Goal: Obtain resource: Download file/media

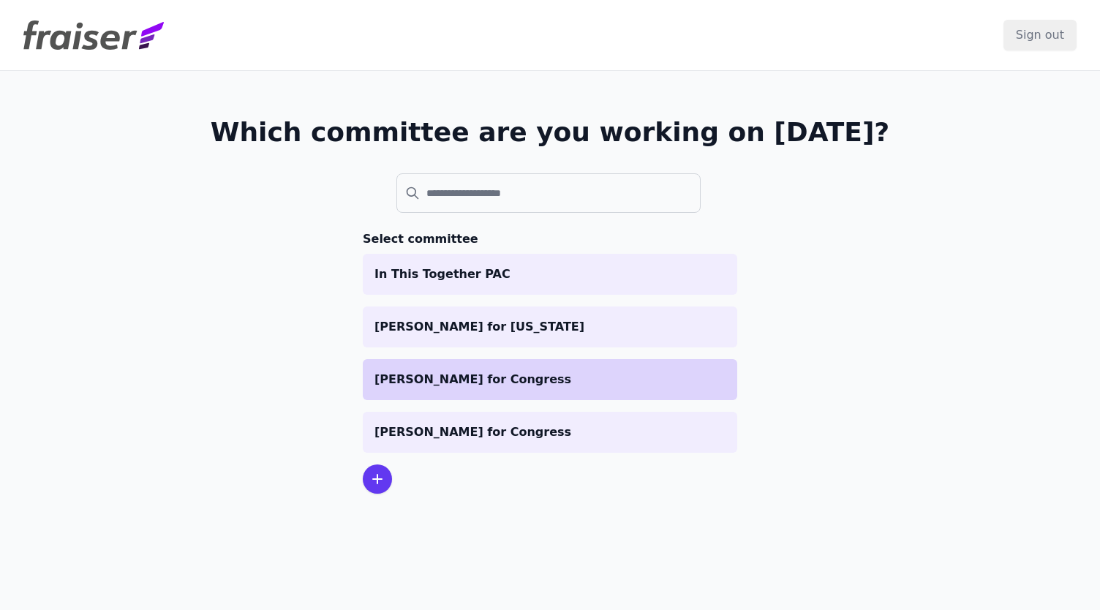
click at [528, 375] on p "[PERSON_NAME] for Congress" at bounding box center [549, 380] width 351 height 18
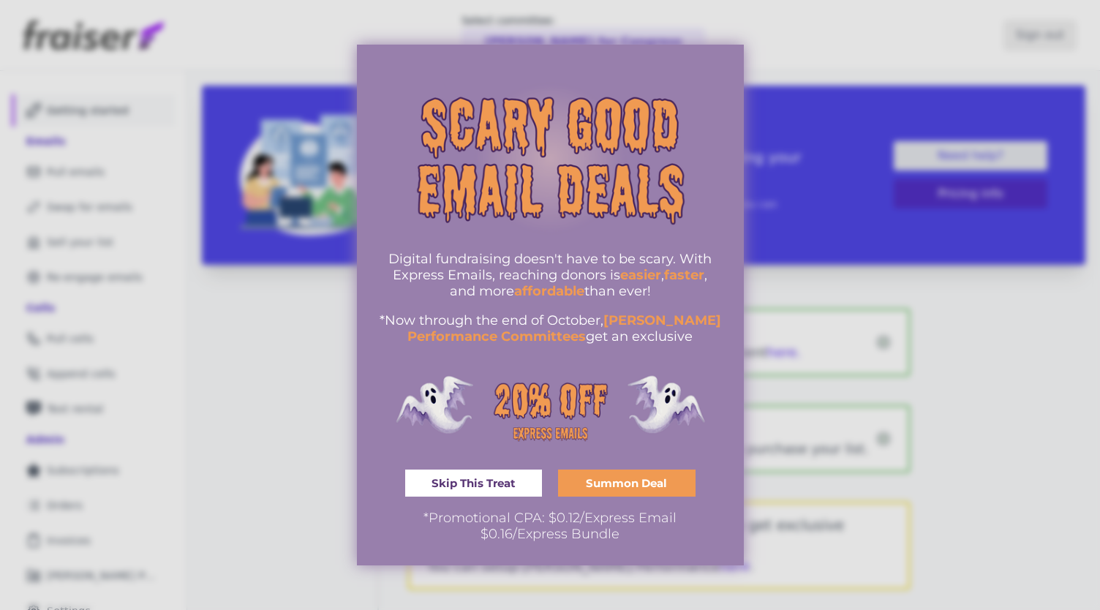
click at [873, 227] on div at bounding box center [550, 305] width 1100 height 610
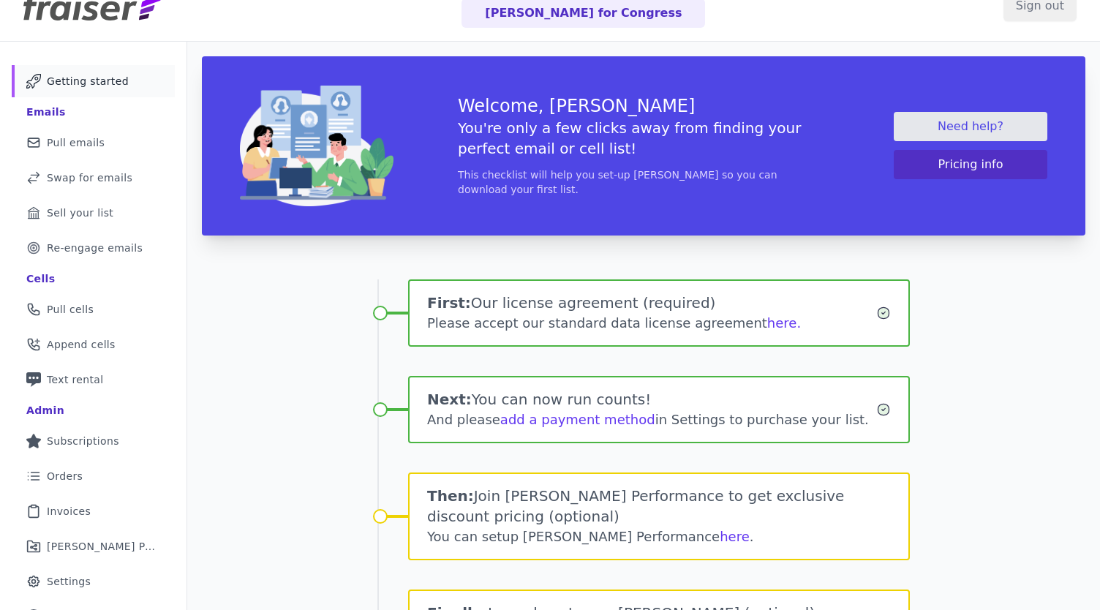
scroll to position [31, 0]
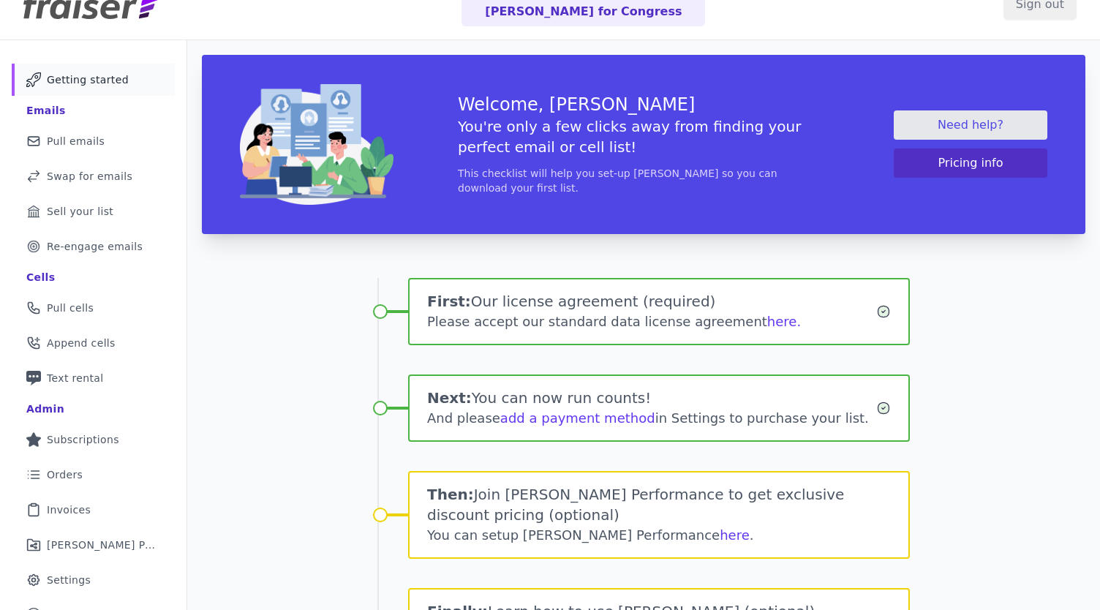
click at [102, 492] on ul "Mail Icon Outline of a mail envelope Getting started Emails Mail Icon Outline o…" at bounding box center [93, 348] width 163 height 568
click at [102, 470] on link "List Icon Outline of bulleted list Orders" at bounding box center [93, 475] width 163 height 32
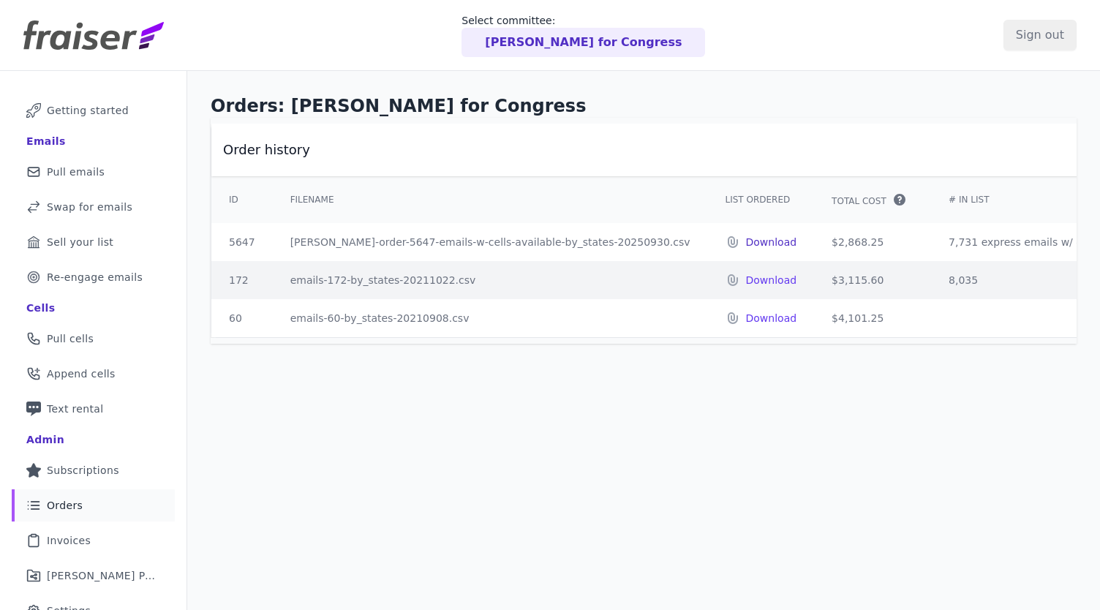
click at [746, 238] on p "Download" at bounding box center [771, 242] width 51 height 15
